Goal: Find specific page/section: Find specific page/section

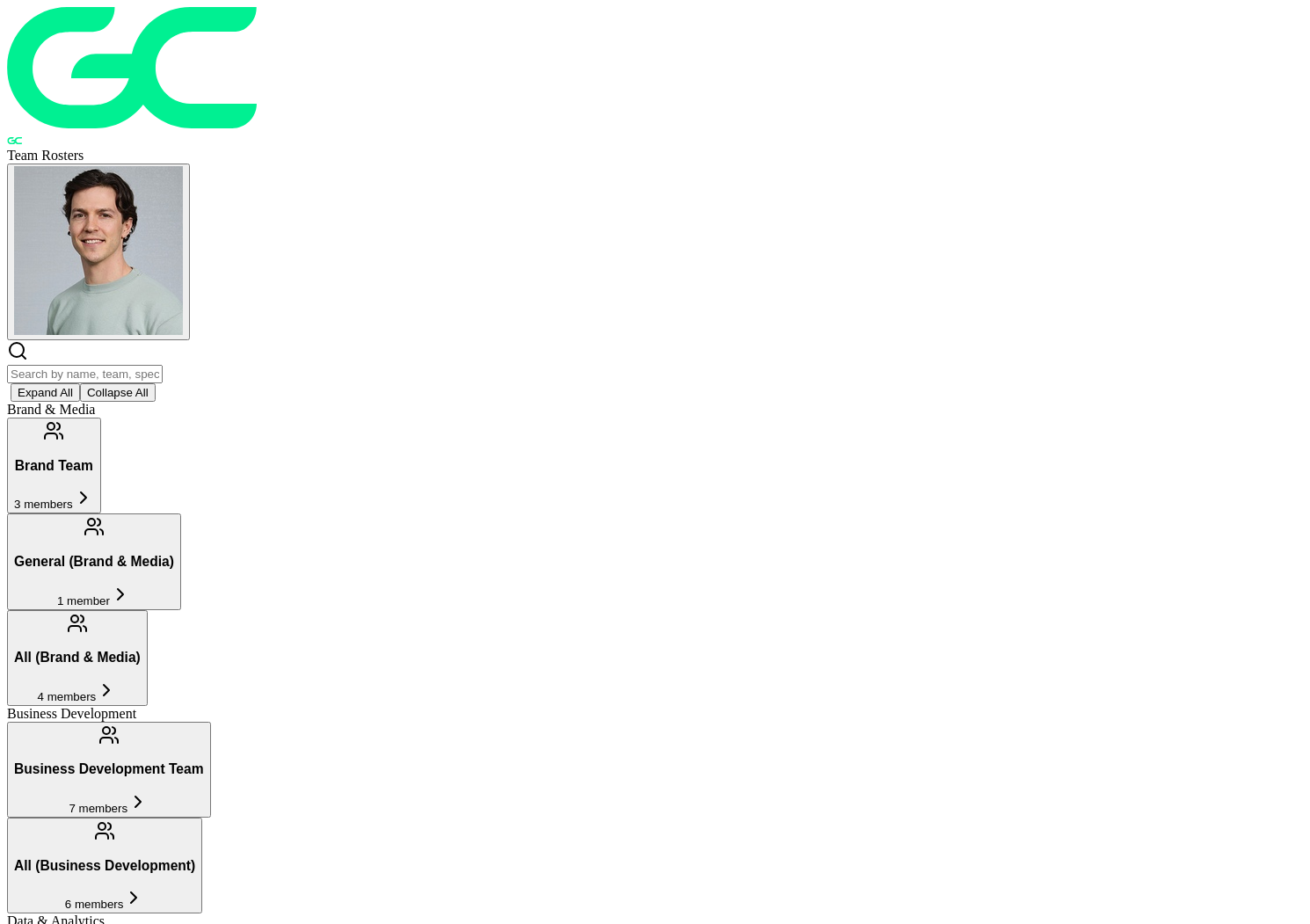
click at [162, 365] on input "text" at bounding box center [85, 374] width 156 height 19
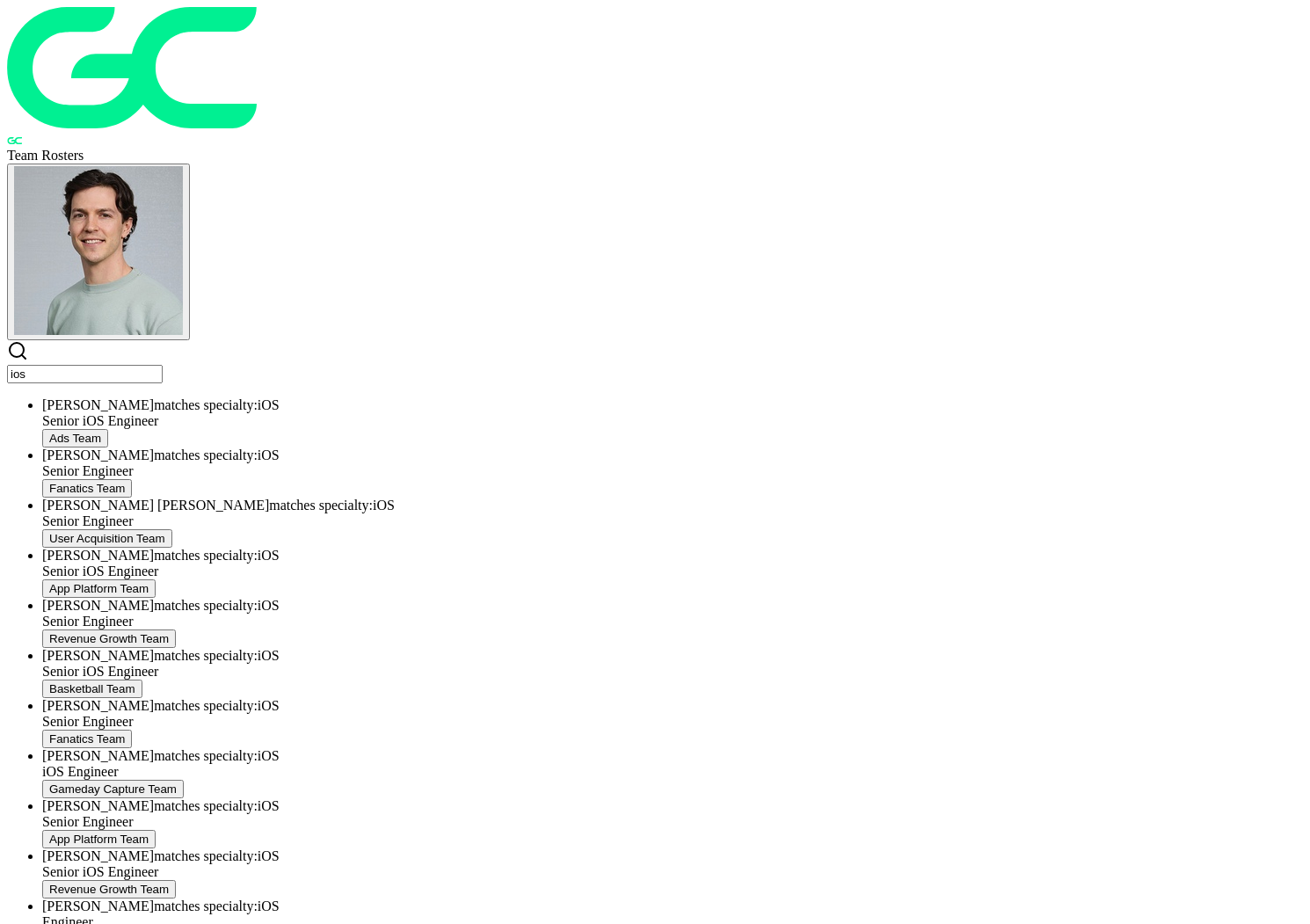
type input "ios"
click at [162, 365] on input "ios" at bounding box center [85, 374] width 156 height 19
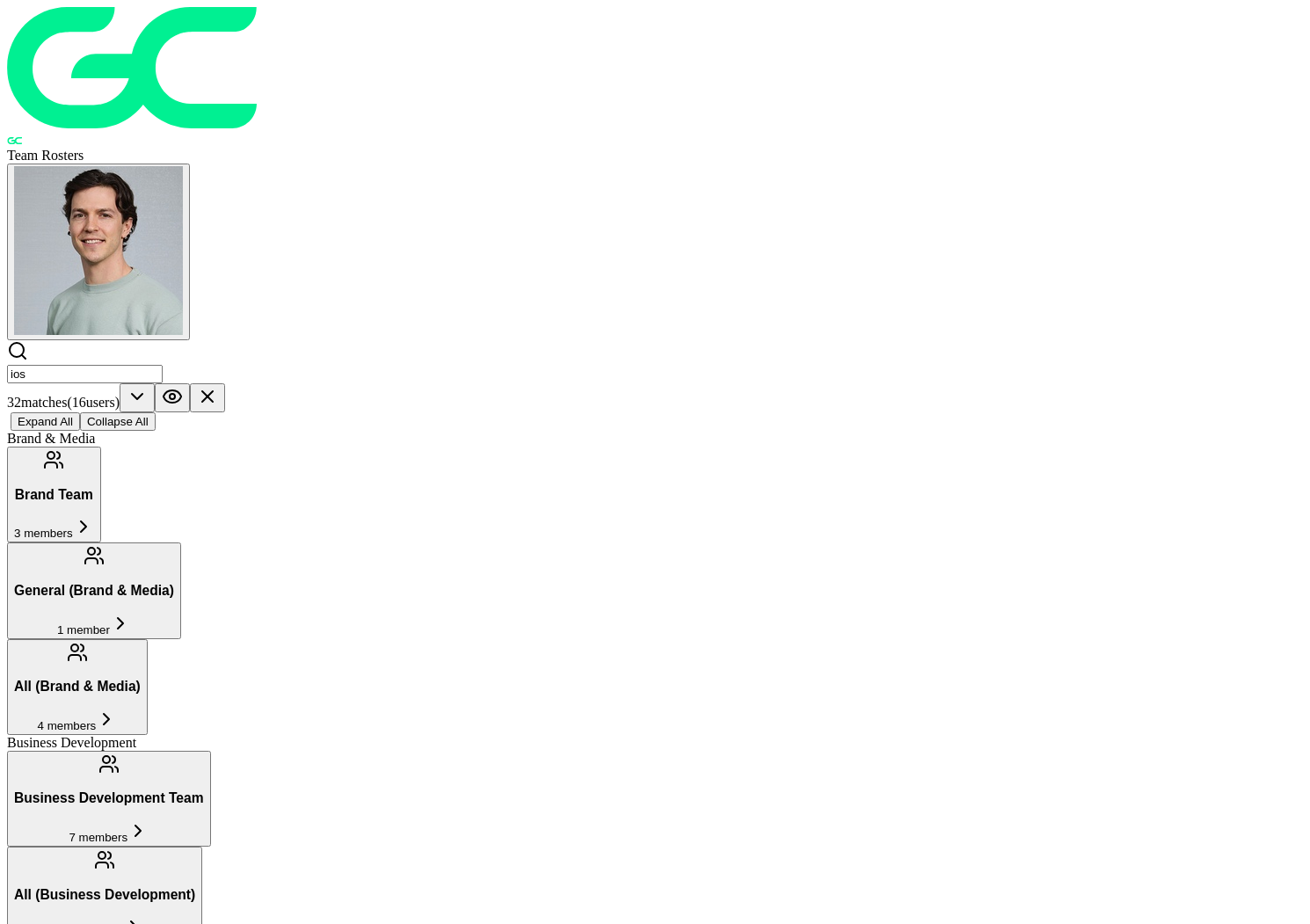
click at [213, 391] on icon at bounding box center [208, 396] width 11 height 11
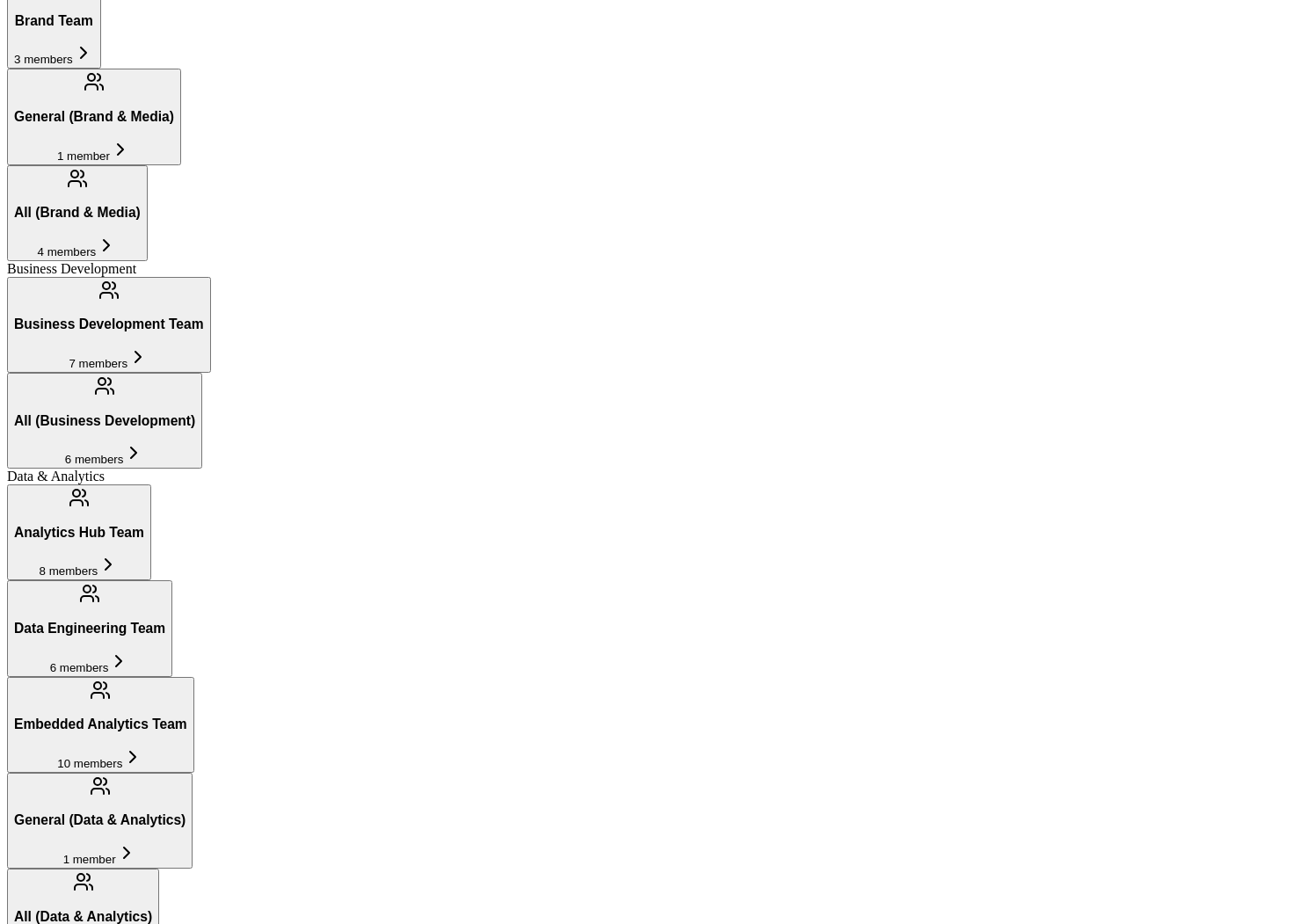
scroll to position [0, 0]
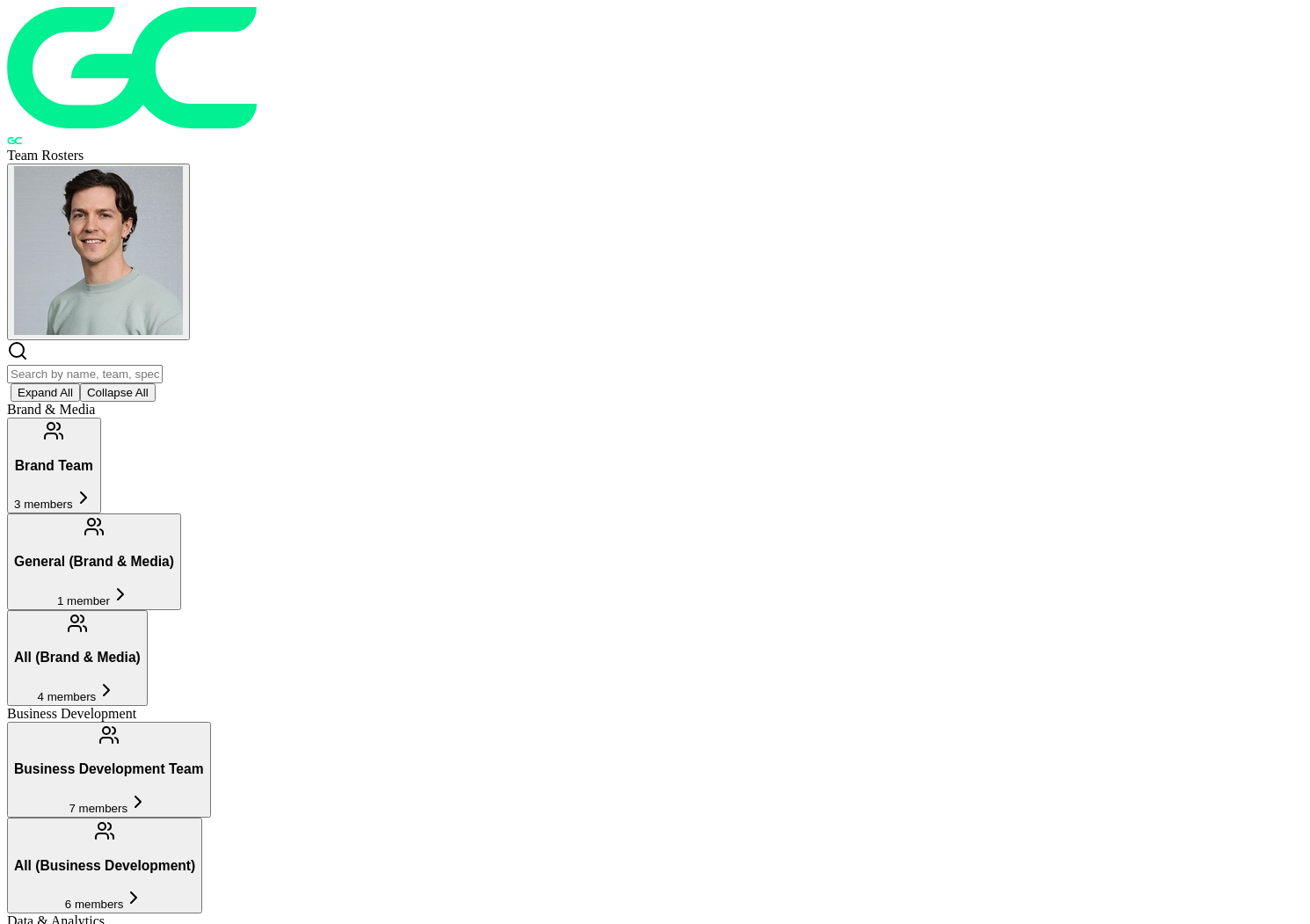
click at [162, 365] on input "text" at bounding box center [85, 374] width 156 height 19
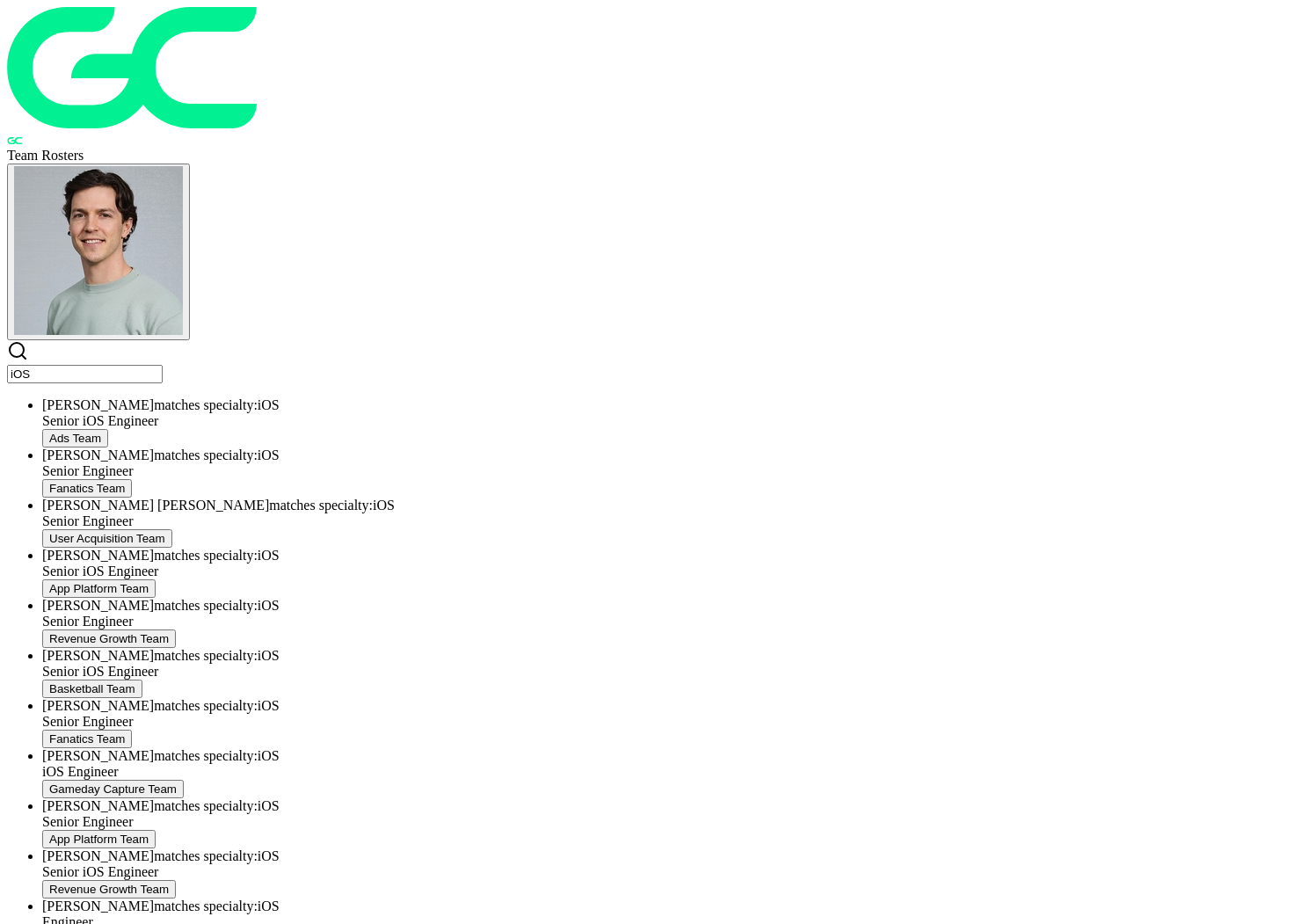
type input "iOS"
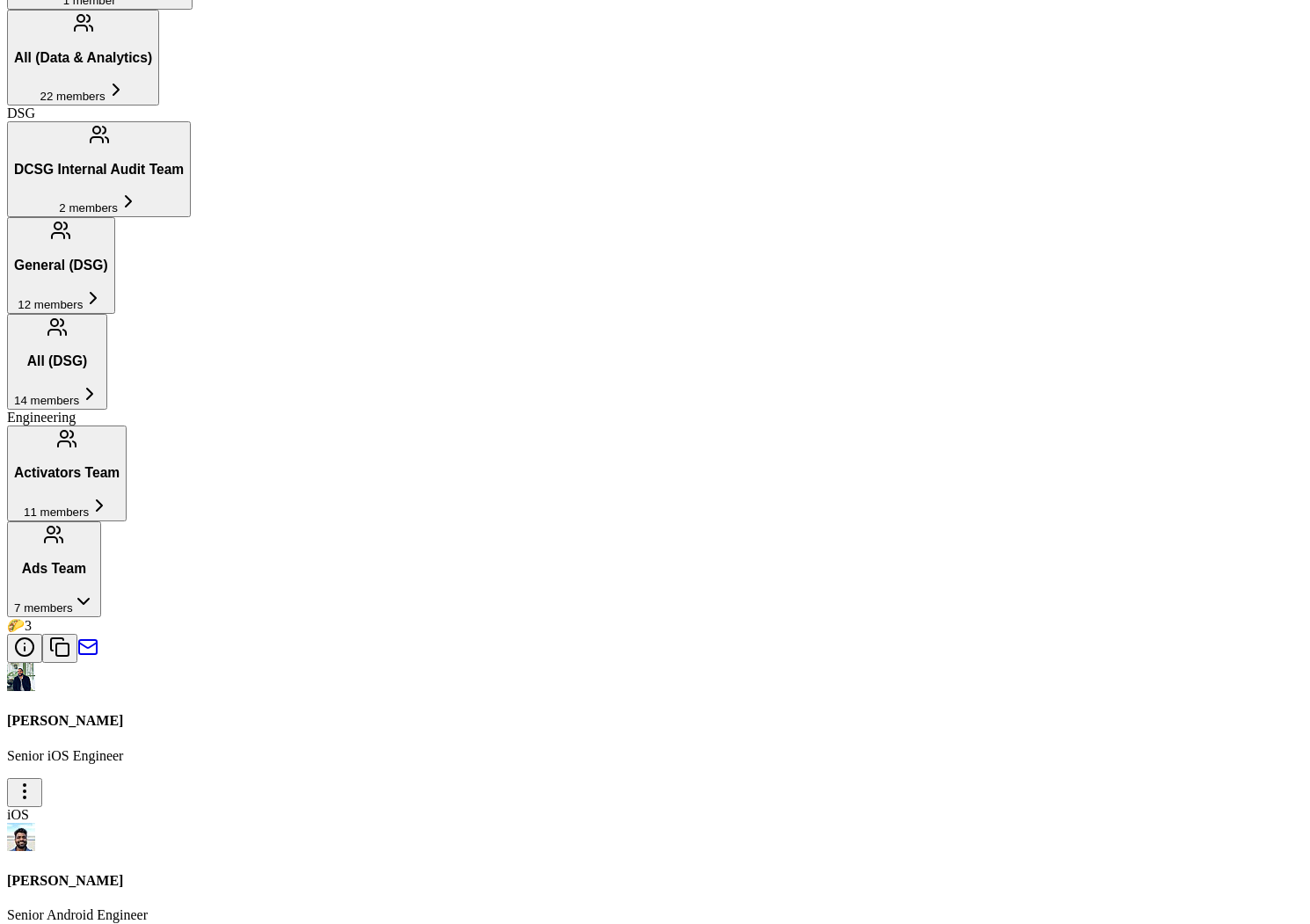
scroll to position [1333, 0]
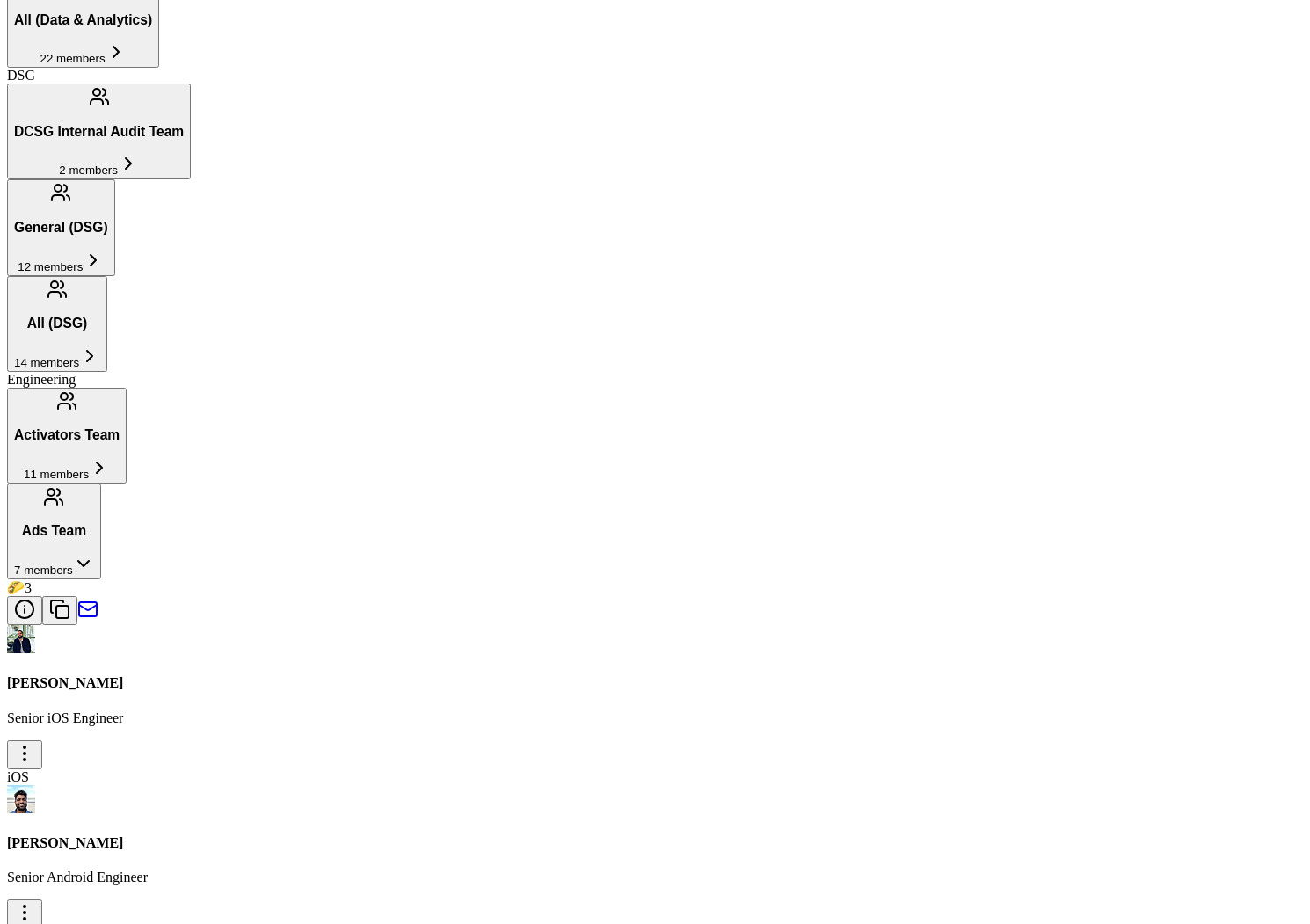
scroll to position [1392, 0]
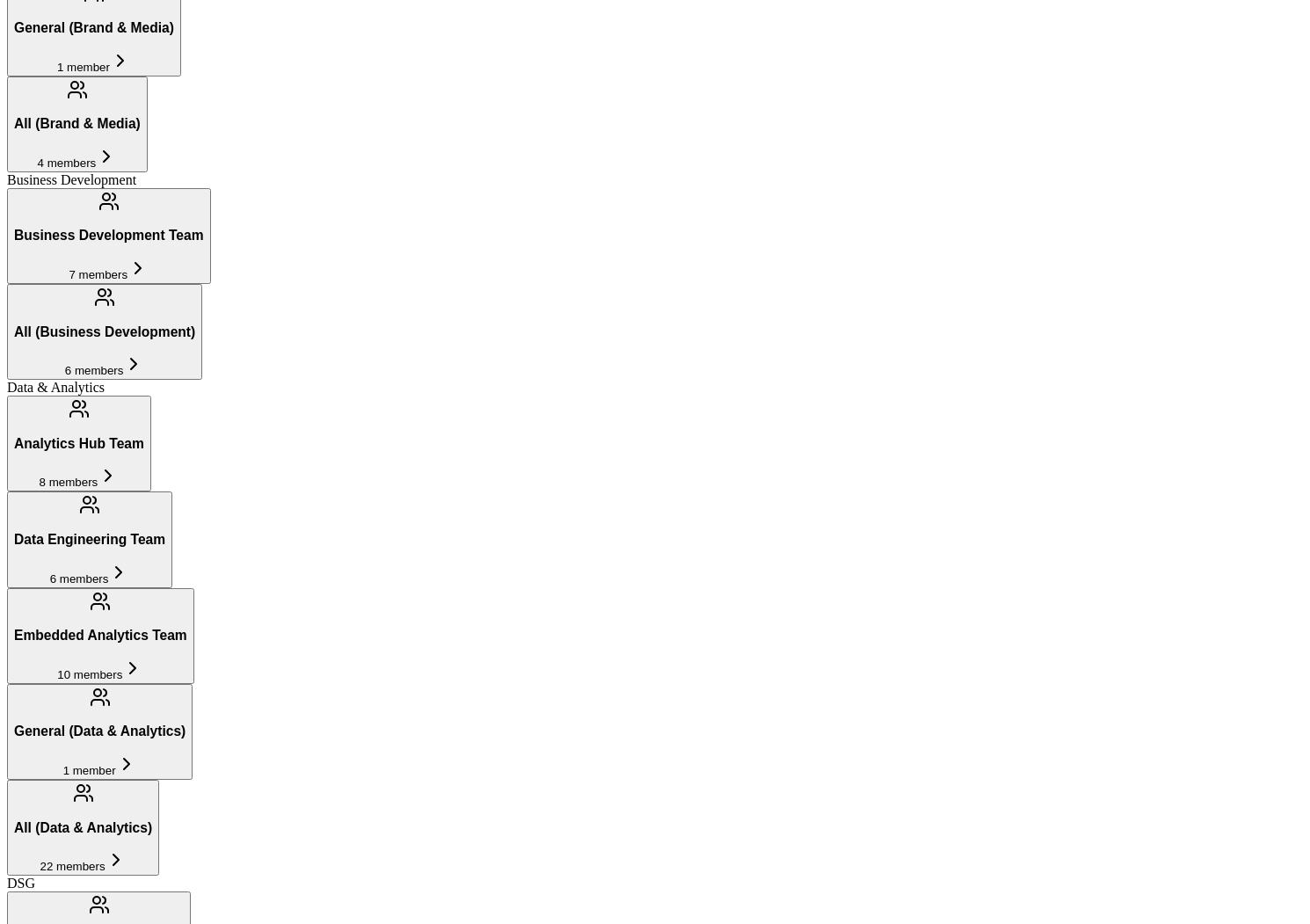
scroll to position [679, 0]
type input "ios"
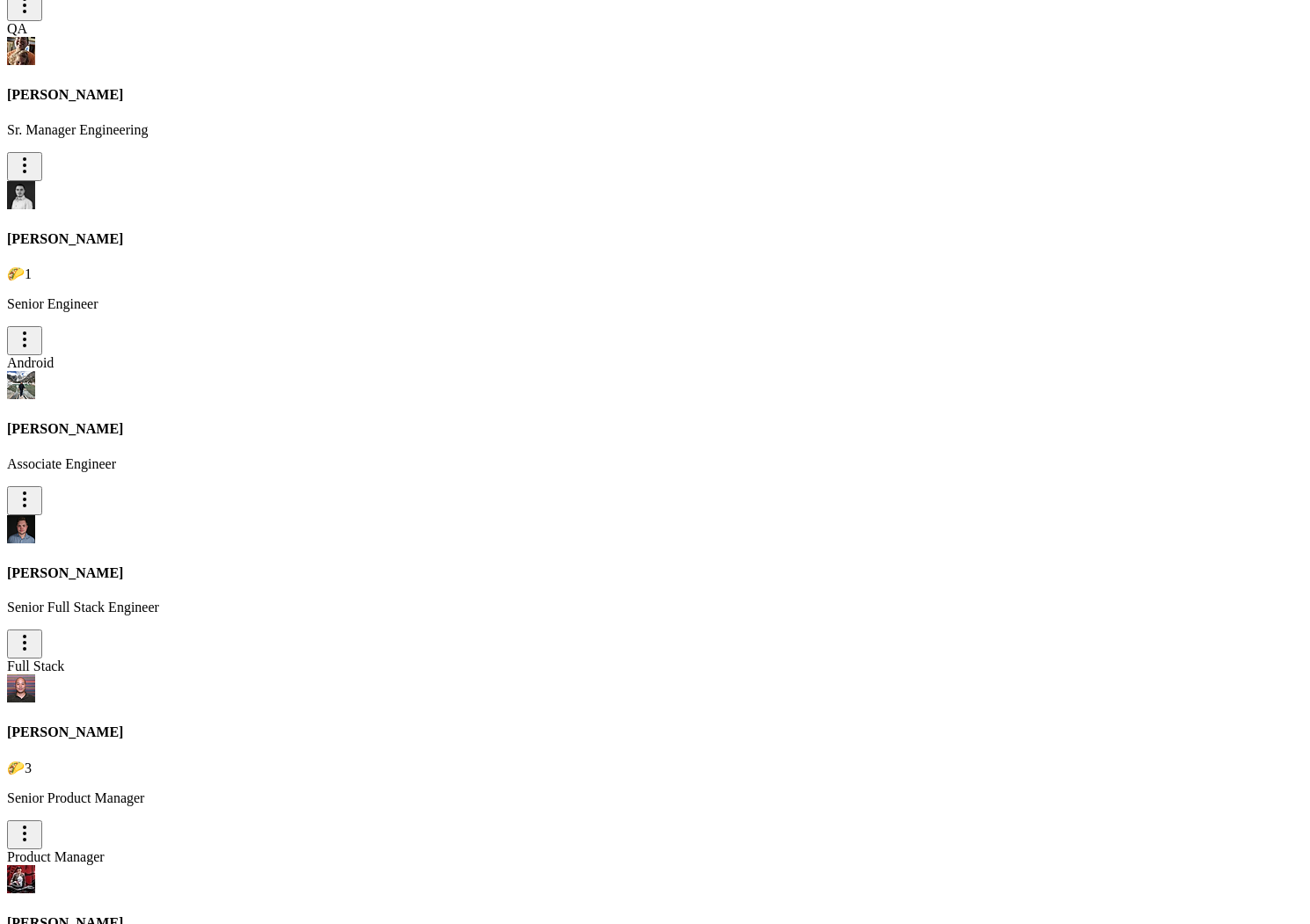
scroll to position [11998, 0]
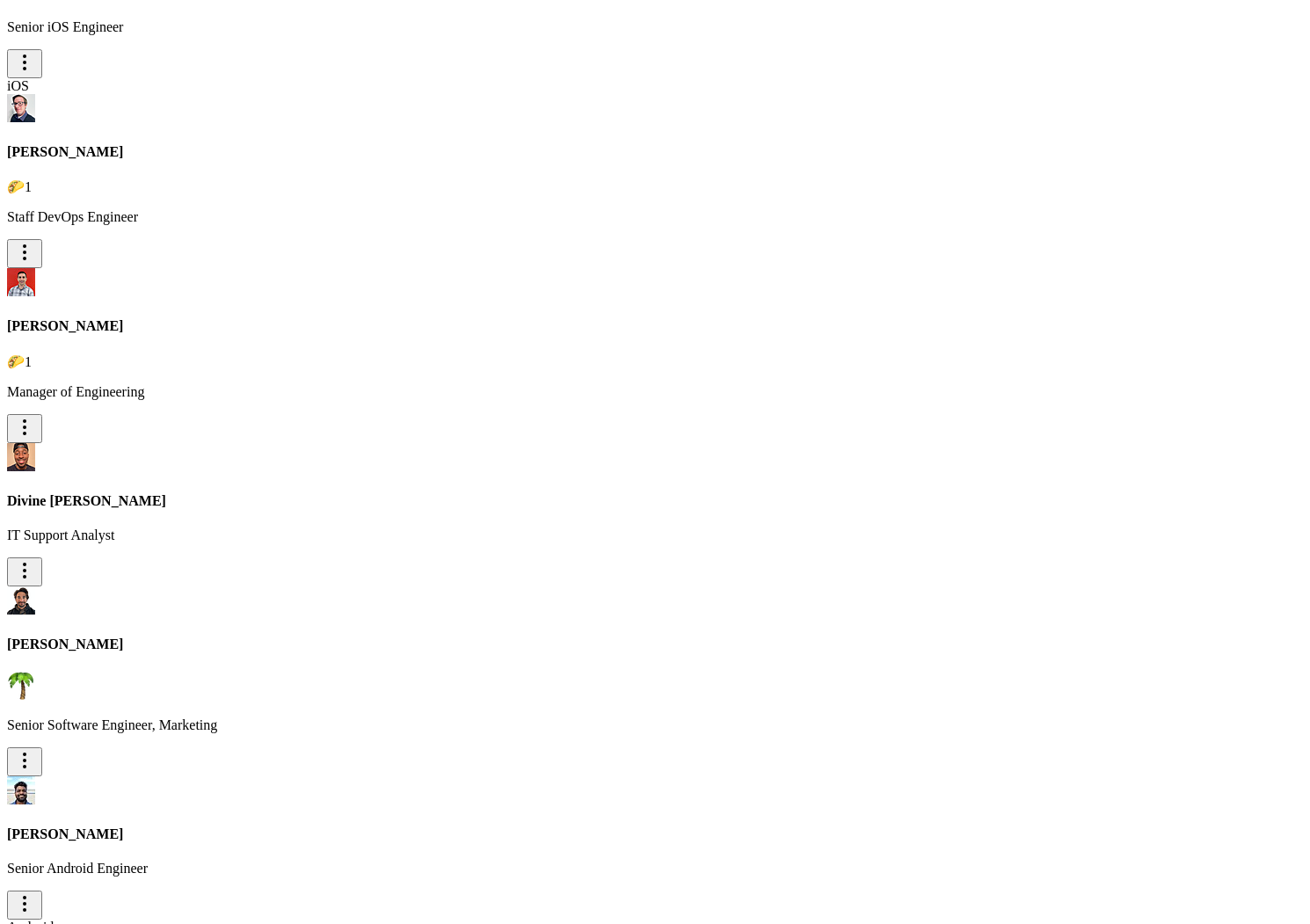
scroll to position [10077, 0]
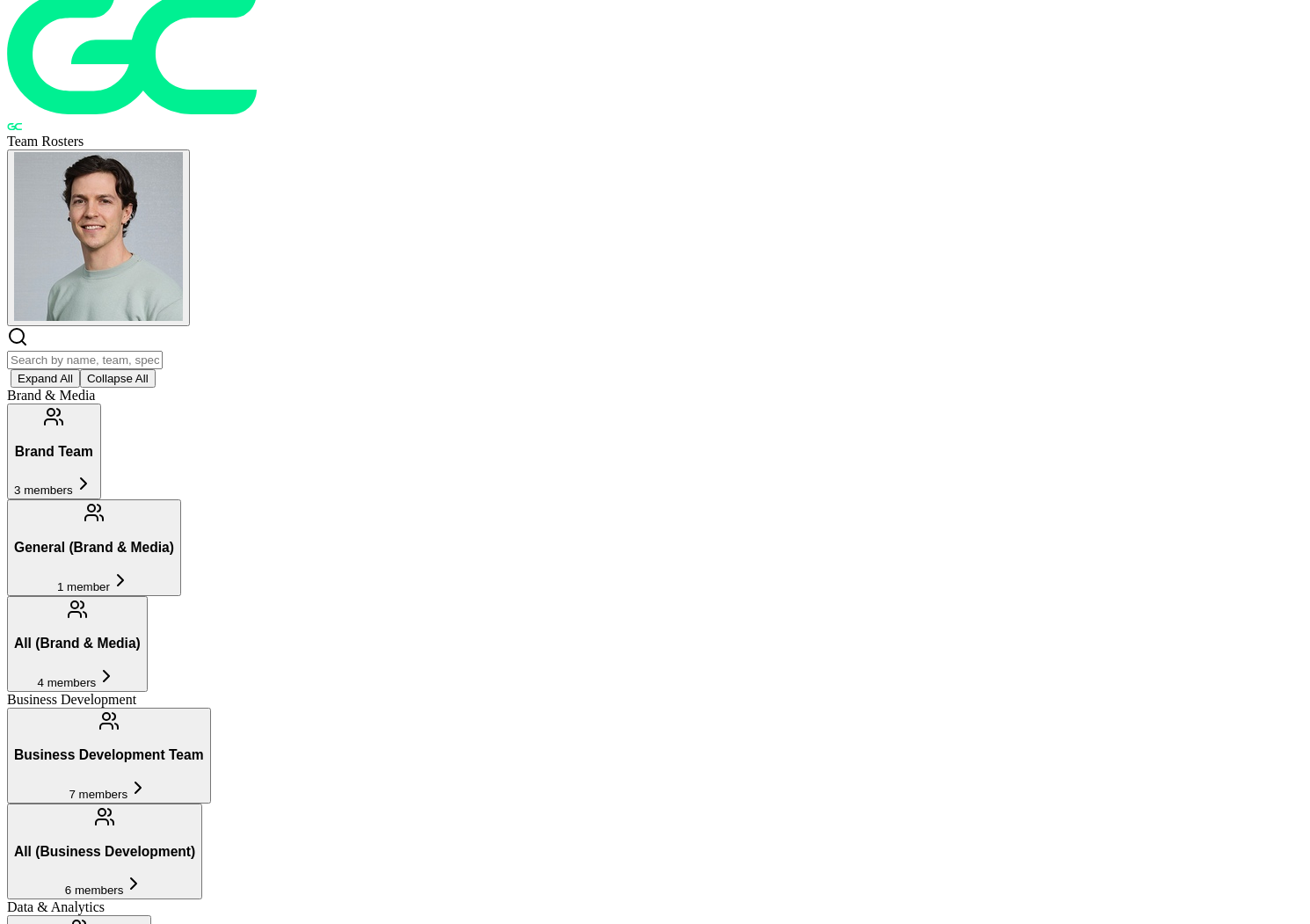
scroll to position [0, 0]
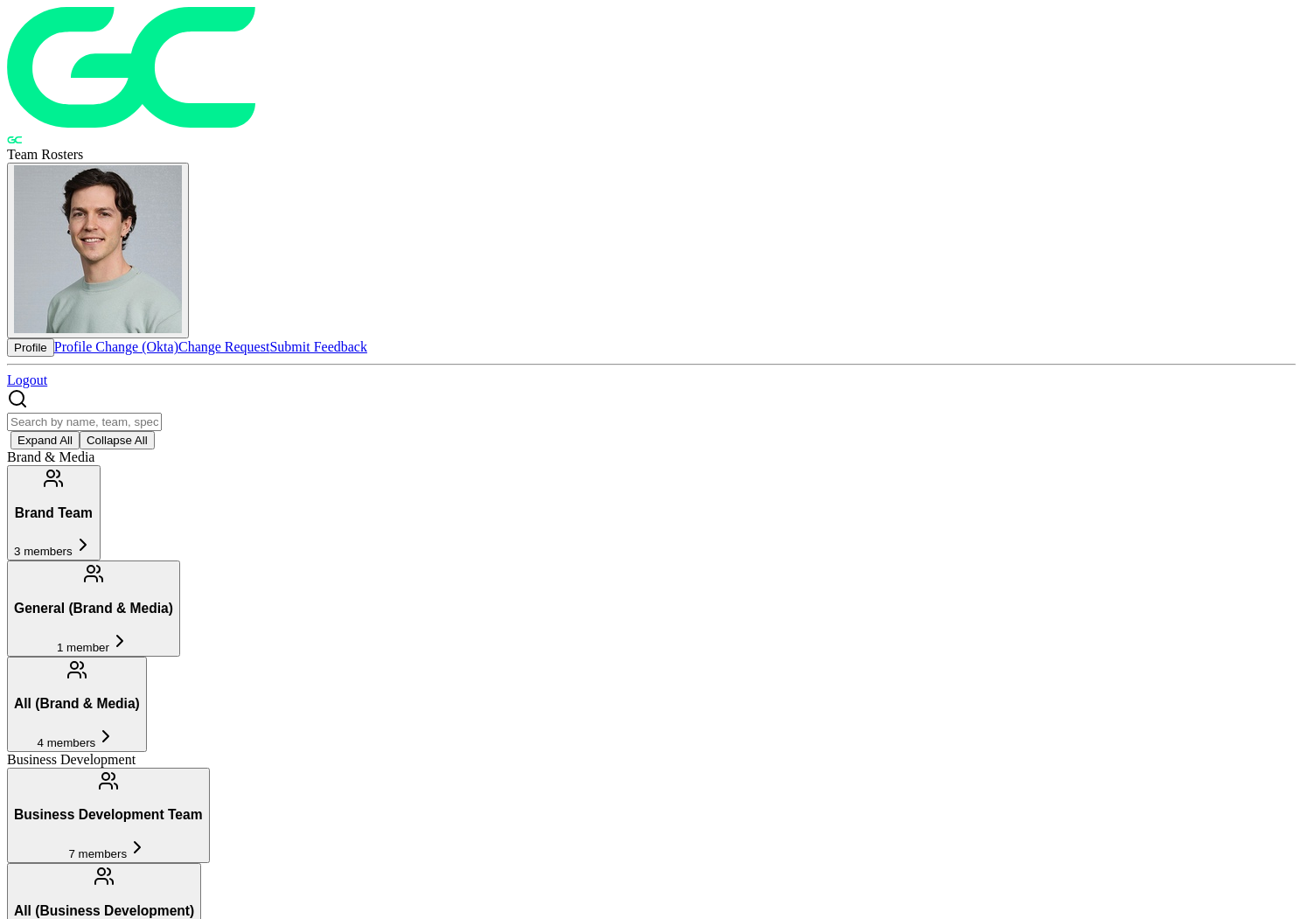
click at [182, 165] on img "button" at bounding box center [98, 249] width 168 height 168
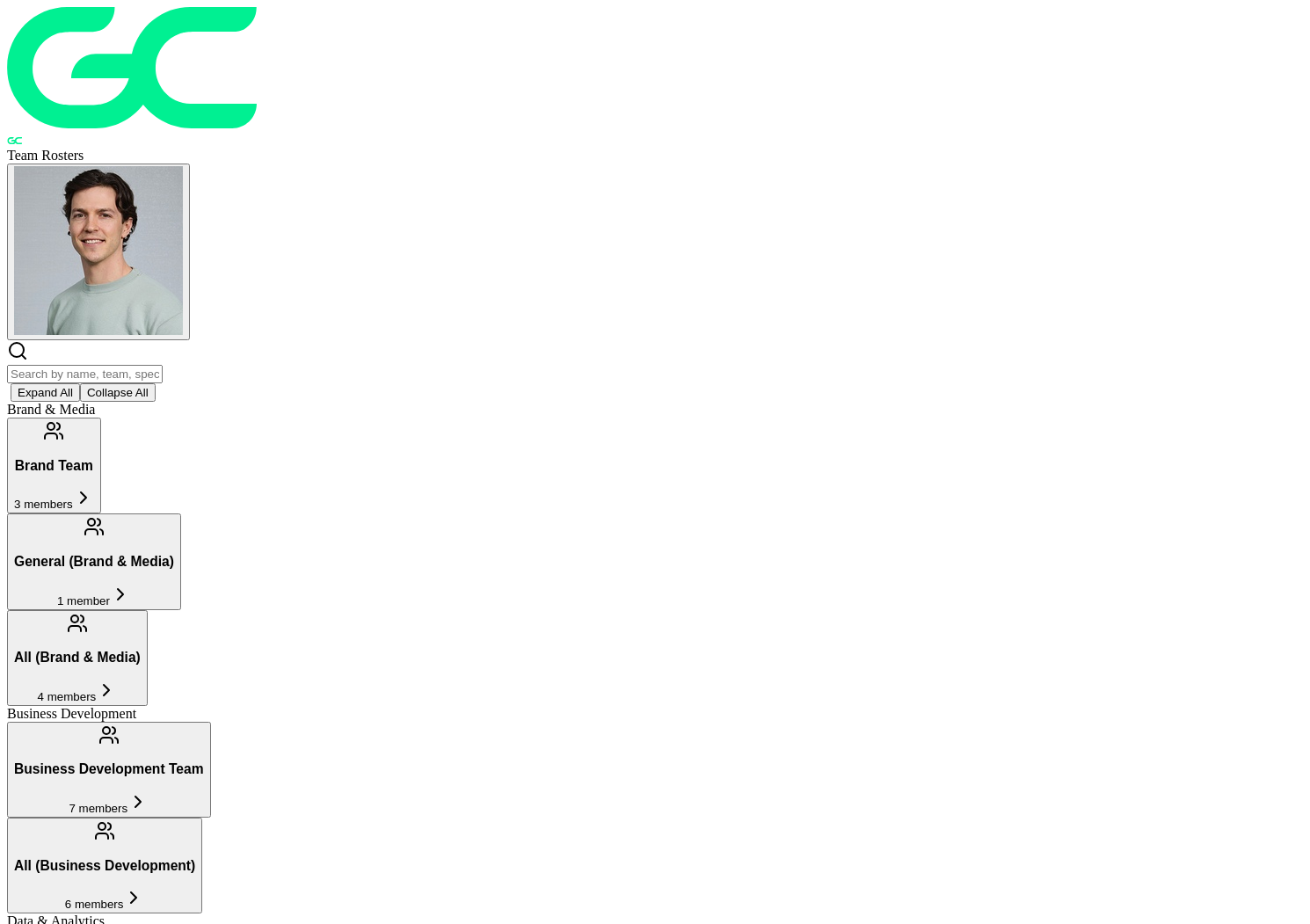
click at [162, 365] on input "text" at bounding box center [85, 374] width 156 height 19
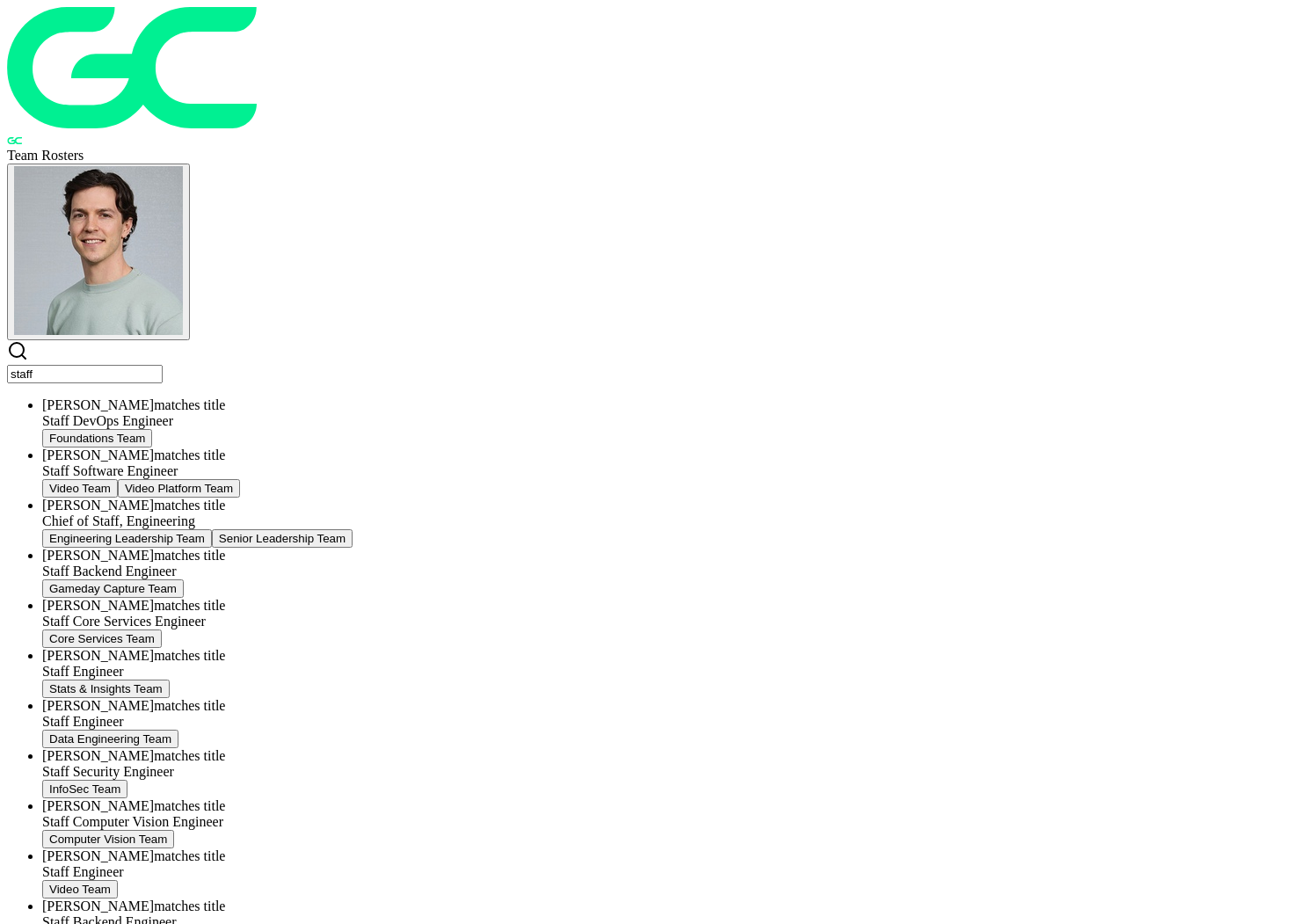
scroll to position [738, 0]
type input "staff"
